Goal: Task Accomplishment & Management: Use online tool/utility

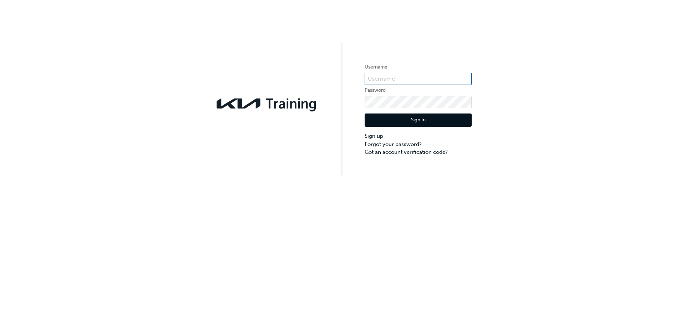
click at [392, 79] on input "text" at bounding box center [418, 79] width 107 height 12
type input "KAU82606J8"
click at [425, 119] on button "Sign In" at bounding box center [418, 120] width 107 height 14
